Goal: Check status: Check status

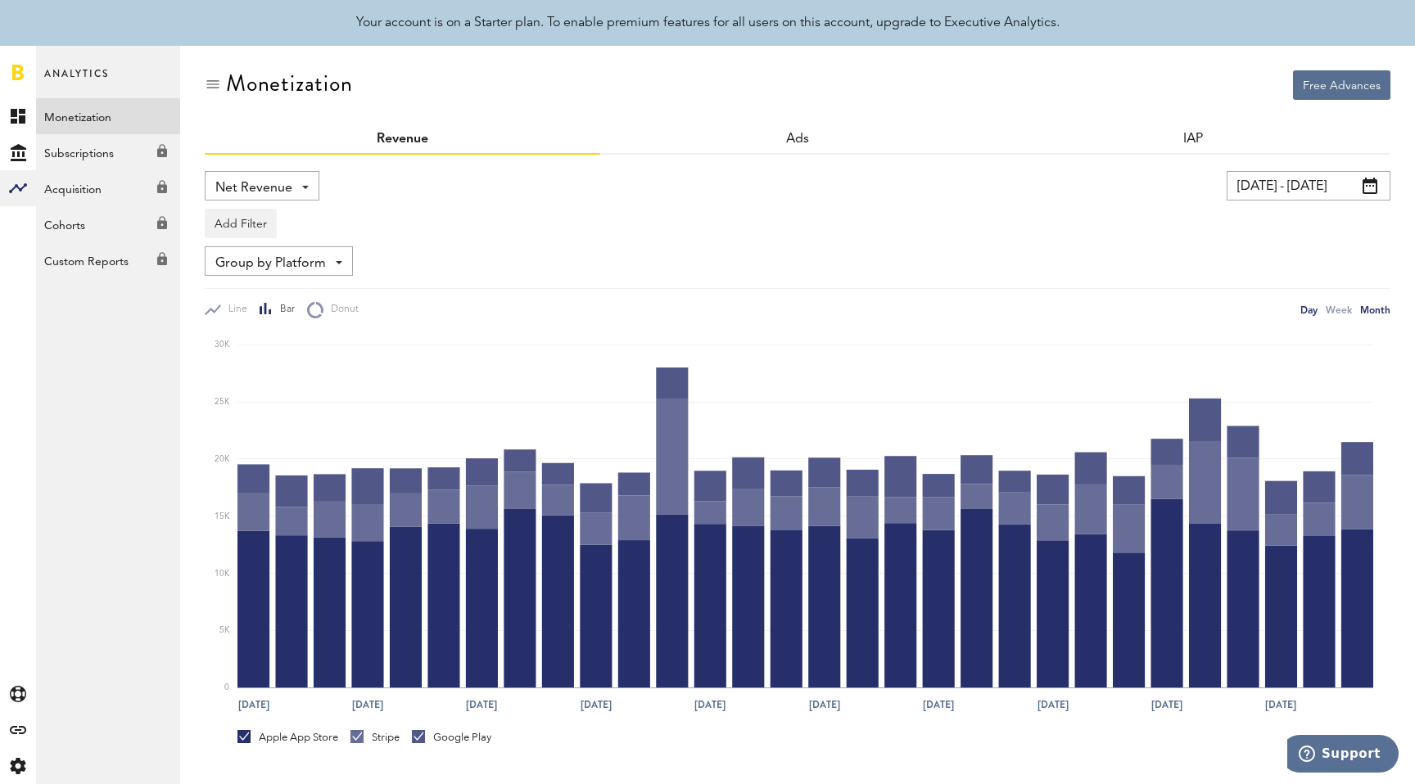
click at [1368, 303] on div "Month" at bounding box center [1375, 309] width 30 height 17
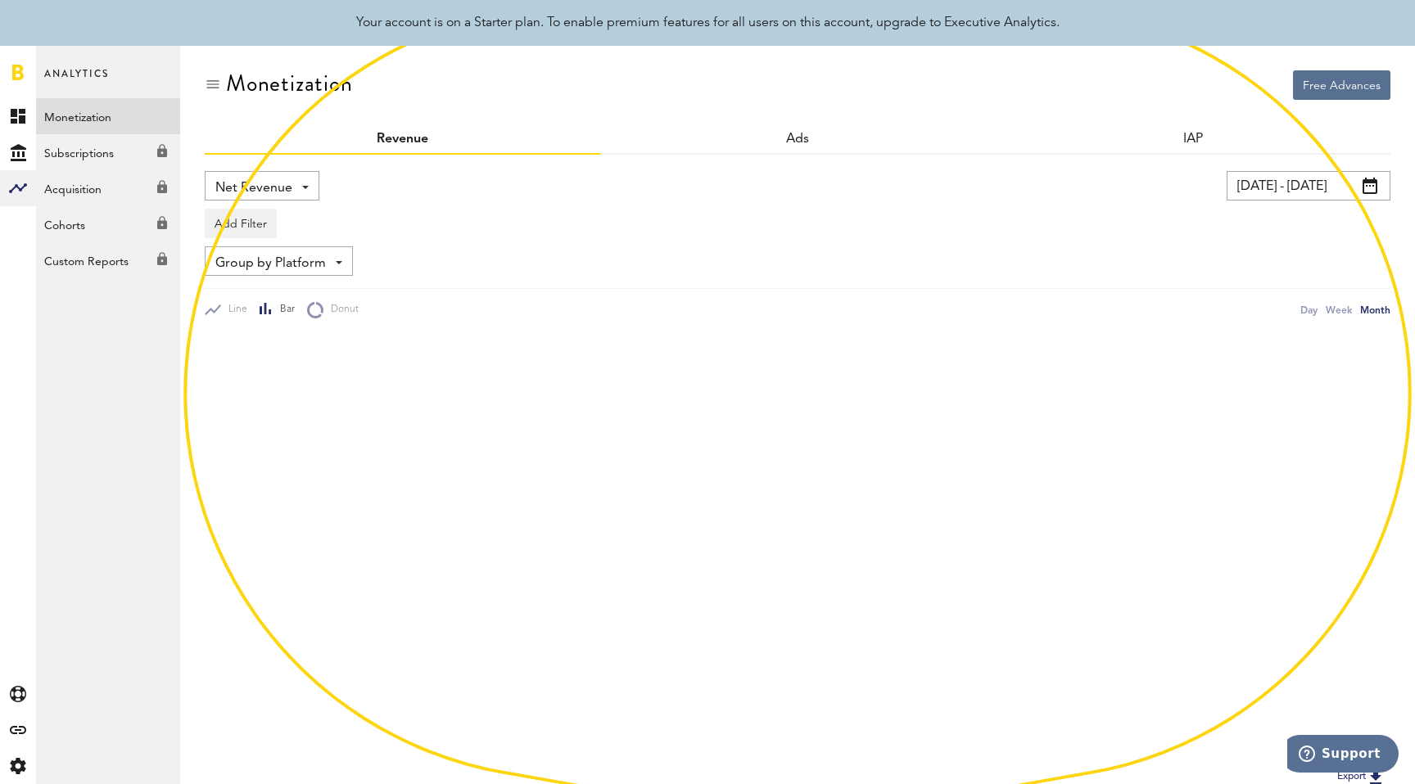
click at [1322, 194] on input "[DATE] - [DATE]" at bounding box center [1309, 185] width 164 height 29
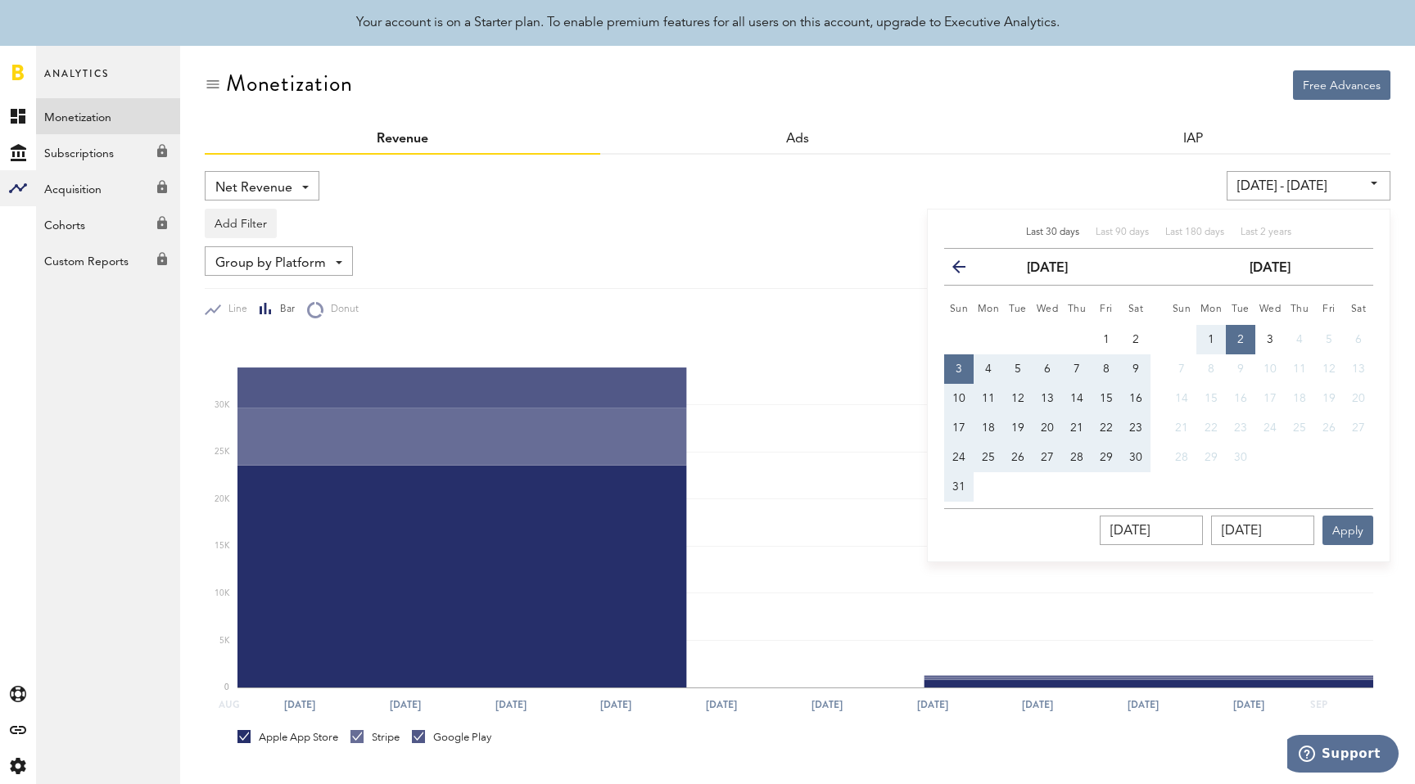
click at [1270, 240] on div "Last 30 days Last 90 days Last 180 days Last 2 years" at bounding box center [1158, 237] width 429 height 23
click at [1270, 233] on span "Last 2 years" at bounding box center [1265, 233] width 51 height 10
type input "[DATE] - [DATE]"
type input "[DATE]"
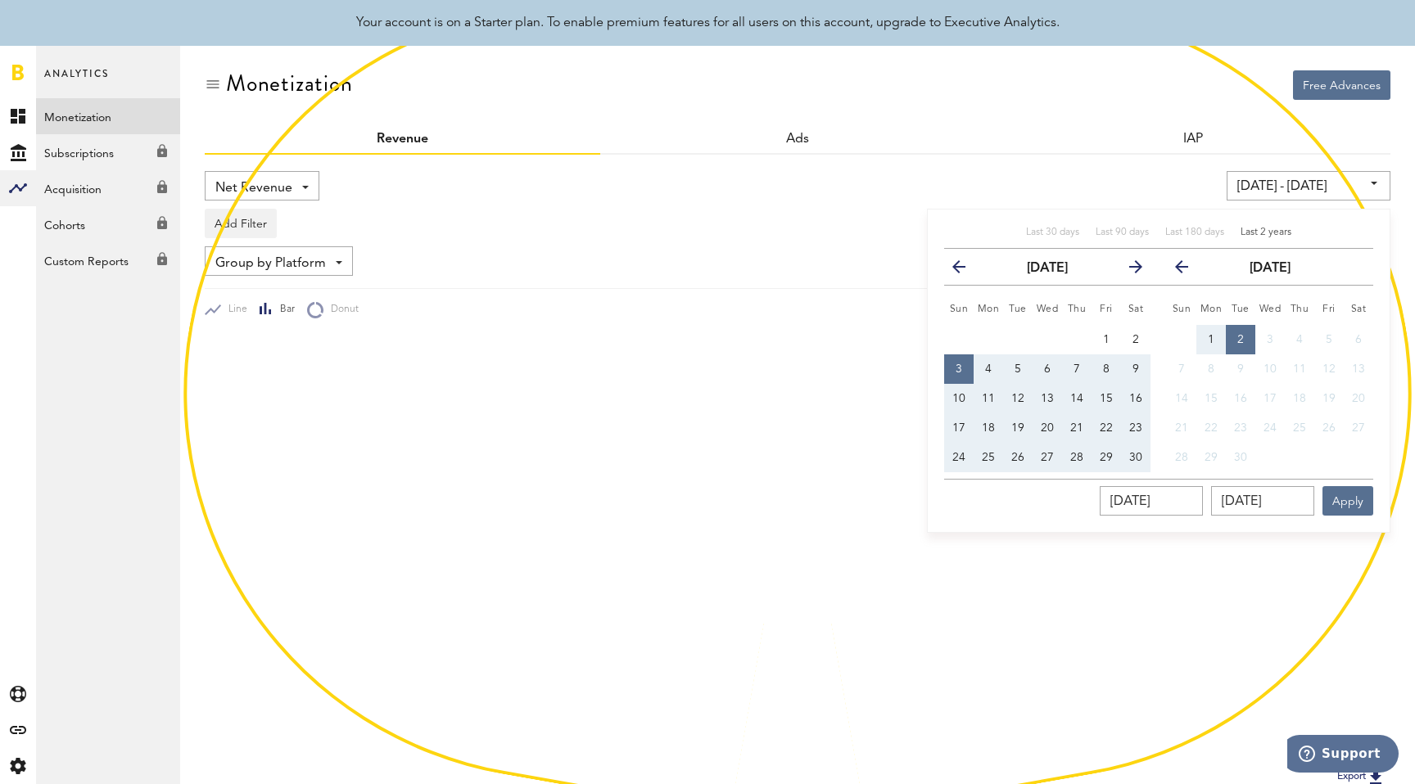
click at [1171, 185] on div "[DATE] - [DATE] Last 30 days Last 90 days Last 180 days Last 2 years previous […" at bounding box center [1081, 185] width 617 height 29
